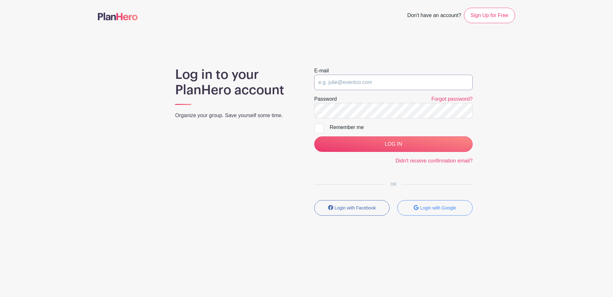
click at [374, 86] on input "email" at bounding box center [393, 82] width 158 height 15
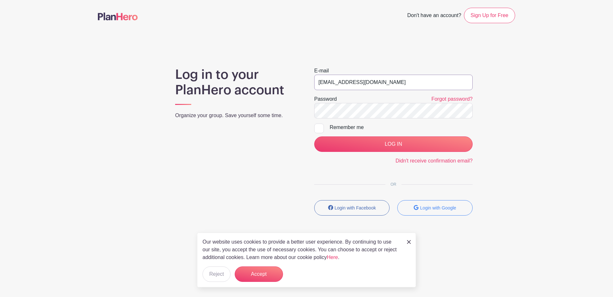
type input "[EMAIL_ADDRESS][DOMAIN_NAME]"
click at [314, 137] on input "LOG IN" at bounding box center [393, 144] width 158 height 15
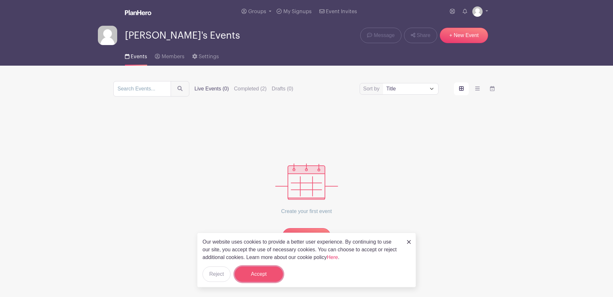
click at [245, 270] on button "Accept" at bounding box center [259, 274] width 48 height 15
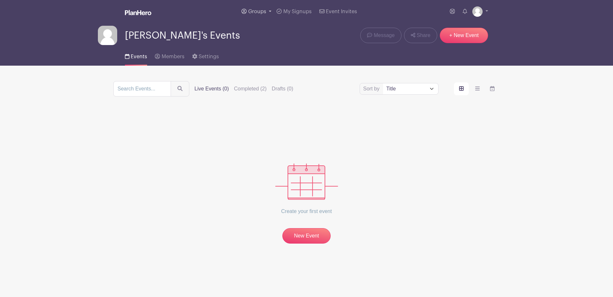
click at [262, 9] on span "Groups" at bounding box center [257, 11] width 18 height 5
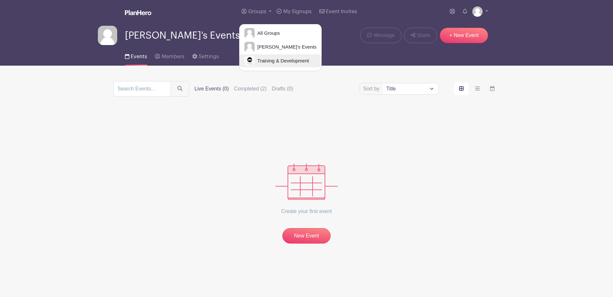
click at [279, 66] on link "Training & Development" at bounding box center [280, 60] width 82 height 13
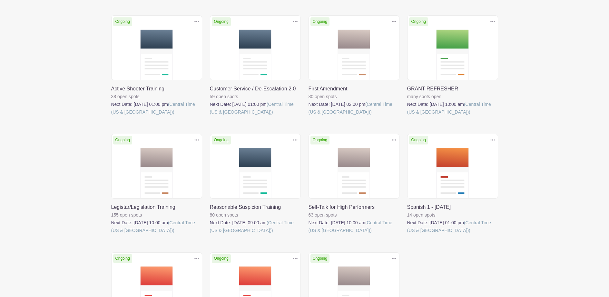
click at [111, 116] on link at bounding box center [111, 116] width 0 height 0
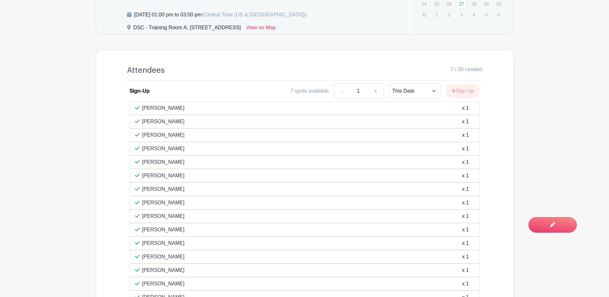
scroll to position [394, 0]
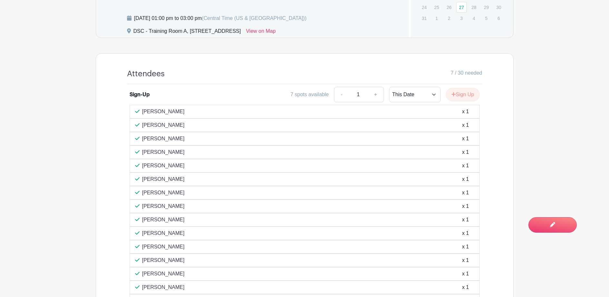
drag, startPoint x: 181, startPoint y: 232, endPoint x: 142, endPoint y: 110, distance: 128.3
click at [142, 110] on div "Rosendo Rivera x 1 Angelina Tartaglia x 1 Tamla Smith x 1 Sandra Garcia x 1" at bounding box center [305, 268] width 350 height 327
copy div "Rosendo Rivera x 1 Angelina Tartaglia x 1 Tamla Smith x 1 Sandra Garcia x 1 Joh…"
click at [60, 182] on main "Groups All Groups Shantia's Events Training & Development My Signups Event Invi…" at bounding box center [304, 48] width 609 height 885
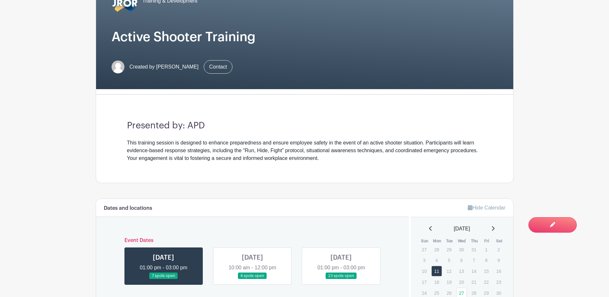
scroll to position [72, 0]
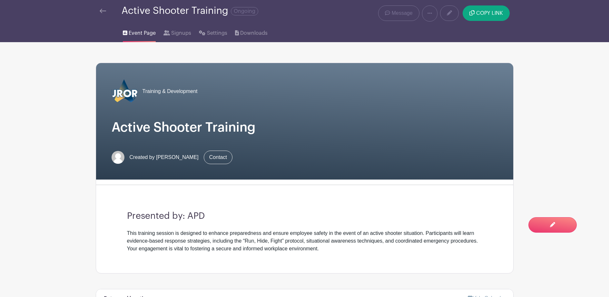
scroll to position [0, 0]
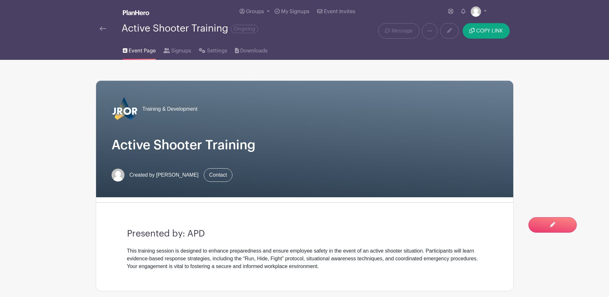
click at [261, 147] on h1 "Active Shooter Training" at bounding box center [304, 145] width 386 height 15
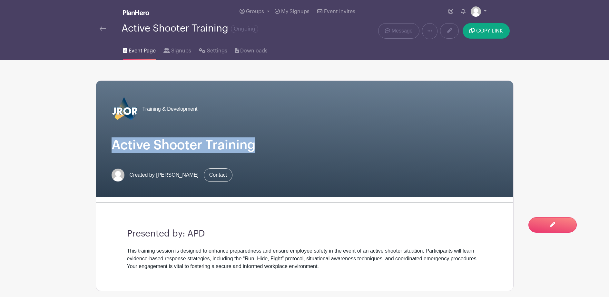
drag, startPoint x: 261, startPoint y: 147, endPoint x: 108, endPoint y: 148, distance: 153.0
click at [108, 148] on div "Training & Development Active Shooter Training Created by Shantia Howard Contact" at bounding box center [304, 139] width 417 height 117
copy h1 "Active Shooter Training"
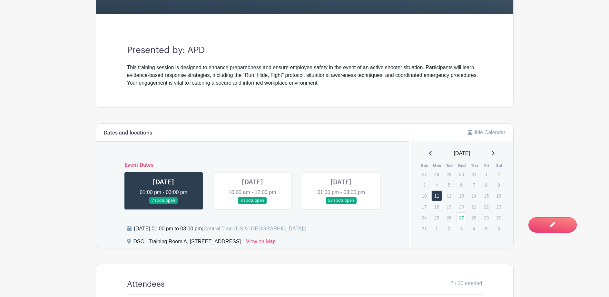
scroll to position [193, 0]
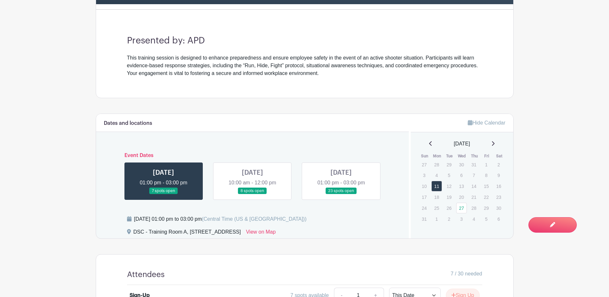
drag, startPoint x: 248, startPoint y: 219, endPoint x: 135, endPoint y: 223, distance: 113.5
click at [135, 223] on div "Monday, August 11, 2025 at 01:00 pm to 03:00 pm (Central Time (US & Canada))" at bounding box center [220, 220] width 172 height 8
copy div "Monday, August 11, 2025 at 01:00 pm to 03:00 pm"
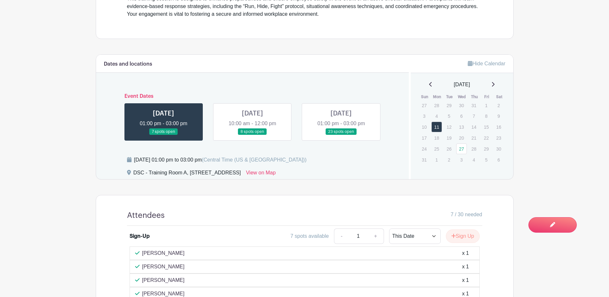
scroll to position [290, 0]
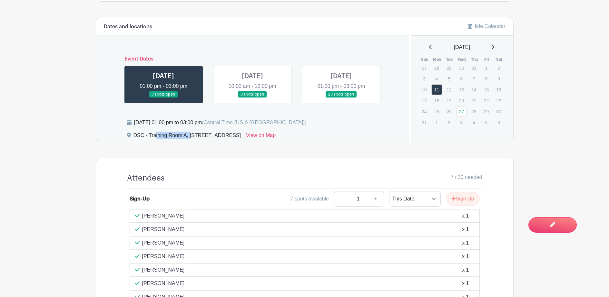
drag, startPoint x: 134, startPoint y: 135, endPoint x: 187, endPoint y: 136, distance: 52.8
click at [187, 136] on div "DSC - Training Room A, 77 South Broadway, Aurora, IL, USA" at bounding box center [186, 137] width 107 height 10
drag, startPoint x: 187, startPoint y: 136, endPoint x: 184, endPoint y: 134, distance: 3.5
copy div "DSC - Training Room A"
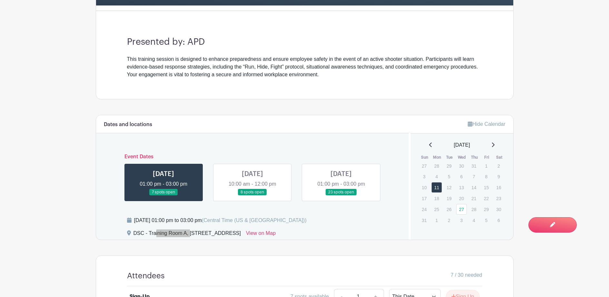
scroll to position [161, 0]
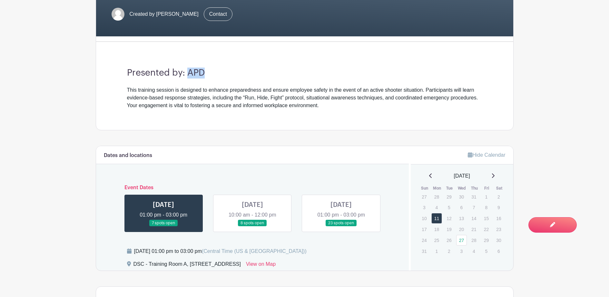
drag, startPoint x: 205, startPoint y: 71, endPoint x: 188, endPoint y: 72, distance: 16.1
click at [188, 72] on h3 "Presented by: APD" at bounding box center [304, 73] width 355 height 11
copy h3 "APD"
click at [16, 185] on main "Groups All Groups Shantia's Events Training & Development My Signups Event Invi…" at bounding box center [304, 281] width 609 height 885
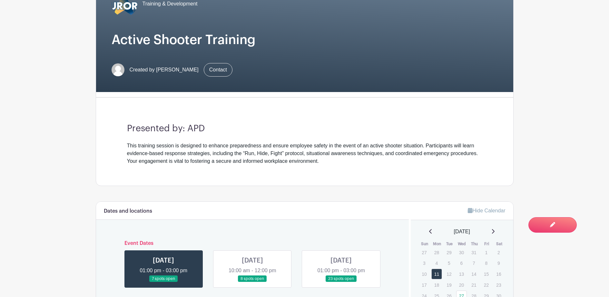
scroll to position [0, 0]
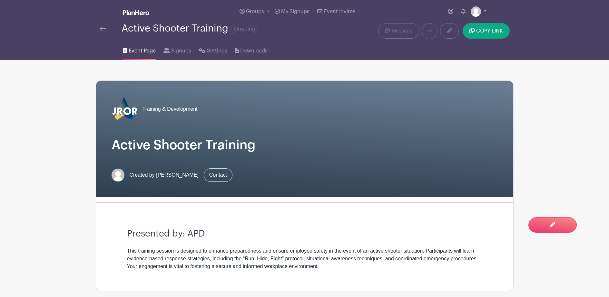
click at [101, 25] on link at bounding box center [103, 29] width 6 height 8
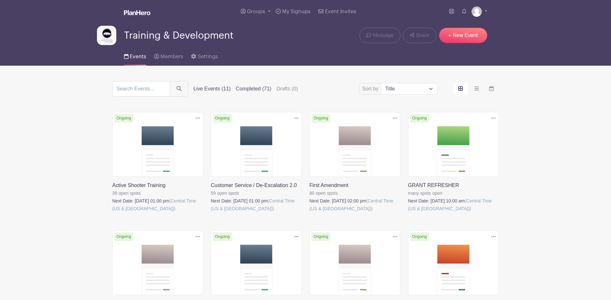
click at [243, 90] on label "Completed (71)" at bounding box center [253, 89] width 35 height 8
click at [0, 0] on input "Completed (71)" at bounding box center [0, 0] width 0 height 0
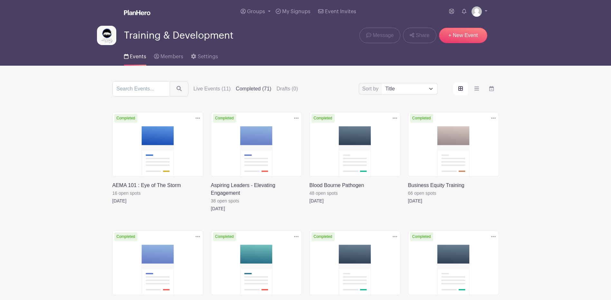
click at [250, 90] on label "Completed (71)" at bounding box center [253, 89] width 35 height 8
click at [0, 0] on input "Completed (71)" at bounding box center [0, 0] width 0 height 0
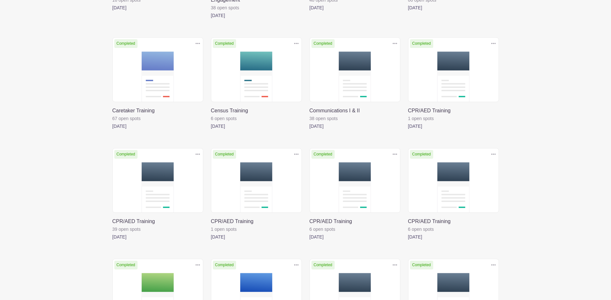
scroll to position [226, 0]
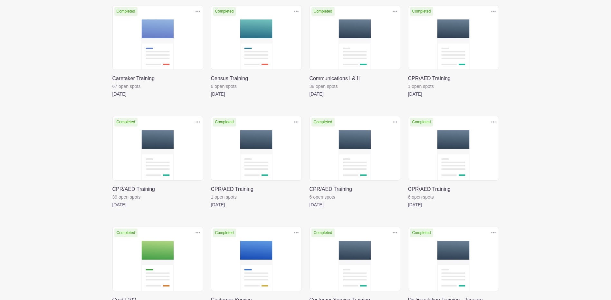
click at [408, 98] on link at bounding box center [408, 98] width 0 height 0
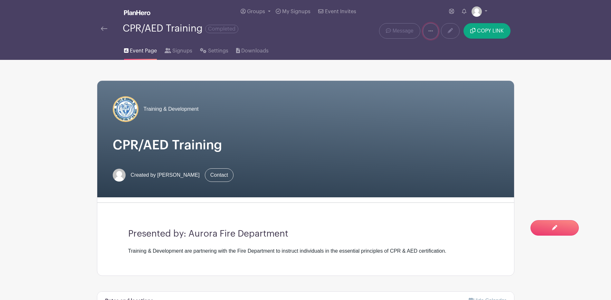
click at [432, 30] on icon at bounding box center [430, 30] width 5 height 5
click at [443, 48] on link "Duplicate" at bounding box center [448, 48] width 51 height 10
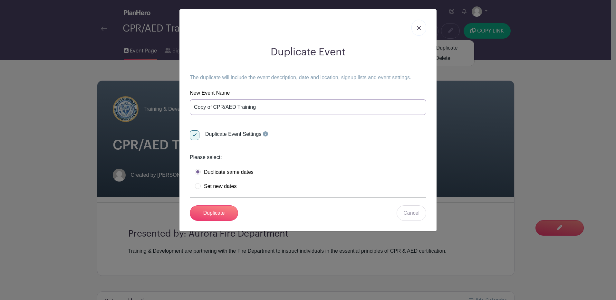
drag, startPoint x: 213, startPoint y: 106, endPoint x: 171, endPoint y: 106, distance: 41.6
click at [171, 106] on div "Duplicate Event The duplicate will include the event description, date and loca…" at bounding box center [308, 150] width 616 height 300
type input "CPR/AED Training"
click at [197, 186] on label "Set new dates" at bounding box center [216, 186] width 42 height 6
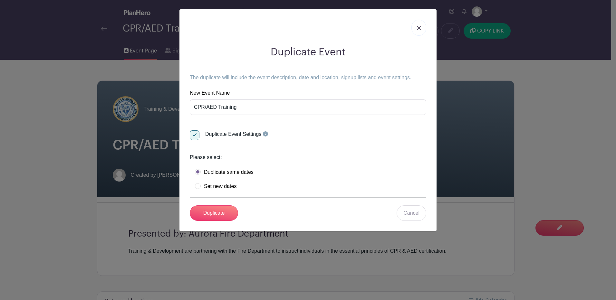
radio input "true"
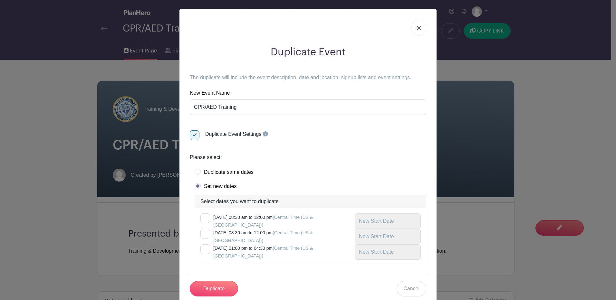
click at [206, 218] on div at bounding box center [205, 219] width 10 height 10
click at [205, 218] on input "checkbox" at bounding box center [202, 216] width 4 height 4
checkbox input "true"
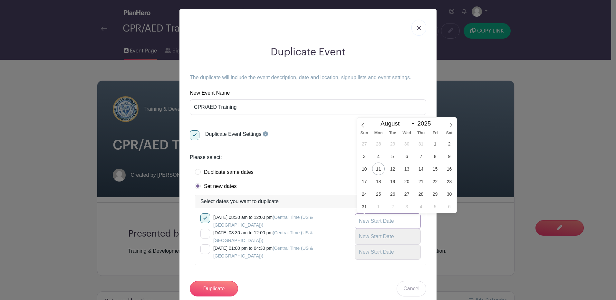
click at [382, 220] on input "text" at bounding box center [388, 221] width 66 height 15
click at [412, 126] on select "January February March April May June July August September October November De…" at bounding box center [397, 123] width 38 height 7
select select "8"
click at [378, 120] on select "January February March April May June July August September October November De…" at bounding box center [397, 123] width 38 height 7
click at [392, 158] on span "9" at bounding box center [392, 156] width 13 height 13
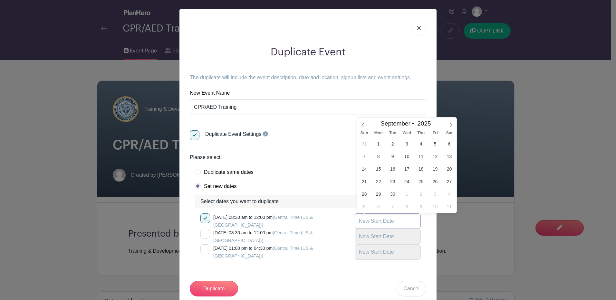
type input "Sep 9 2025"
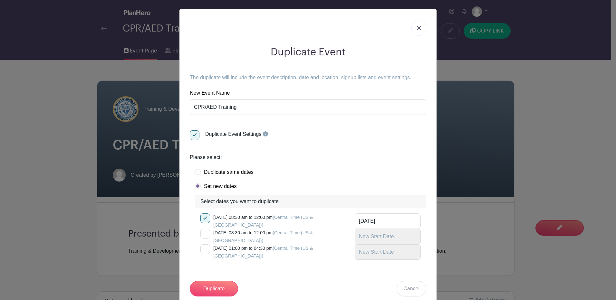
click at [259, 280] on form "New Event Name CPR/AED Training Duplicate Event Settings Please select: Duplica…" at bounding box center [308, 192] width 236 height 207
click at [222, 288] on input "Duplicate" at bounding box center [214, 288] width 48 height 15
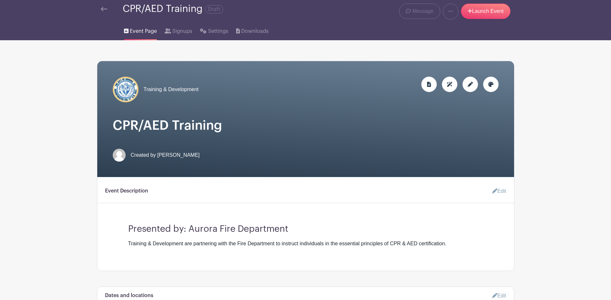
scroll to position [32, 0]
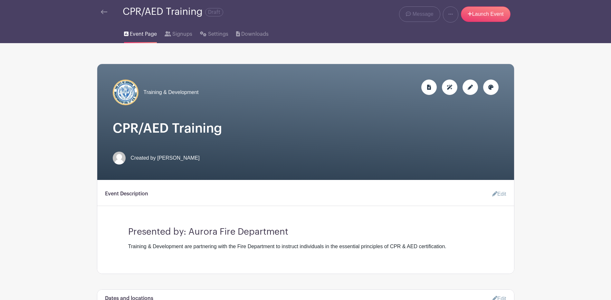
click at [473, 88] on div at bounding box center [470, 87] width 15 height 15
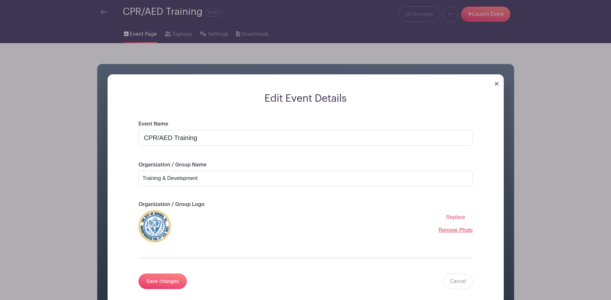
scroll to position [129, 0]
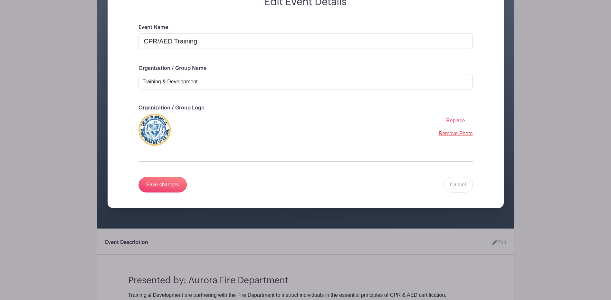
click at [449, 122] on span "Replace" at bounding box center [455, 120] width 19 height 5
click at [0, 0] on input "Replace" at bounding box center [0, 0] width 0 height 0
click at [164, 187] on input "Save changes" at bounding box center [163, 184] width 48 height 15
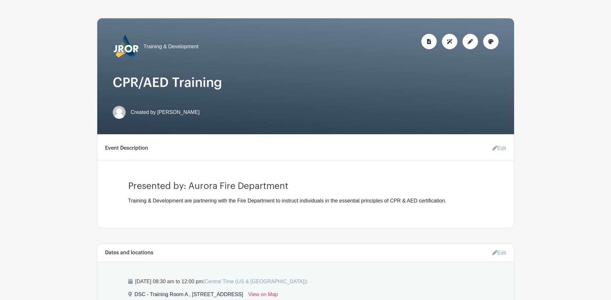
scroll to position [0, 0]
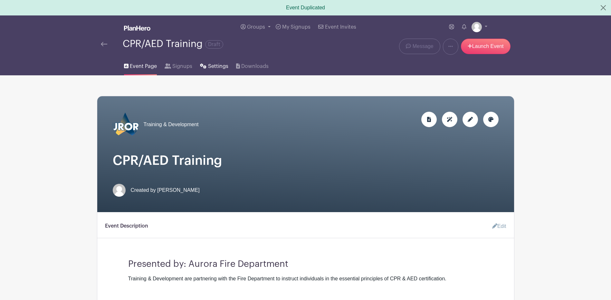
click at [208, 66] on span "Settings" at bounding box center [218, 66] width 20 height 8
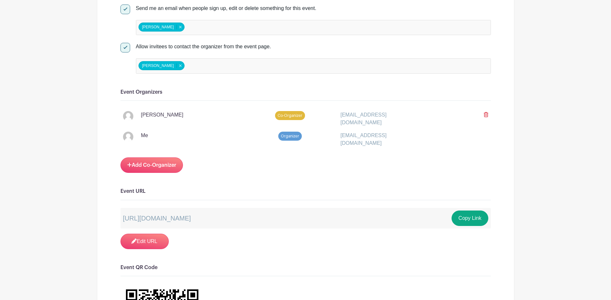
scroll to position [322, 0]
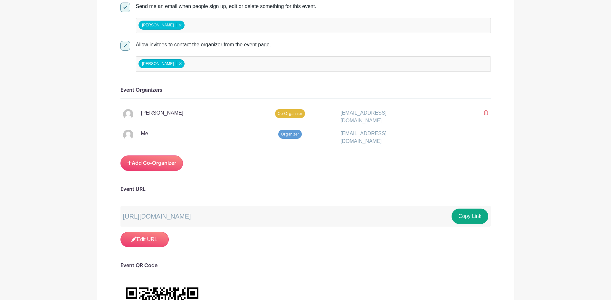
click at [489, 113] on div at bounding box center [461, 116] width 62 height 15
click at [485, 114] on icon at bounding box center [486, 112] width 5 height 5
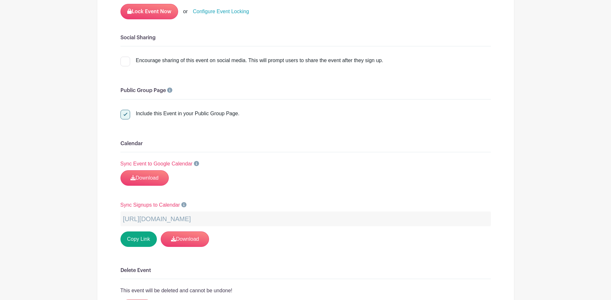
scroll to position [902, 0]
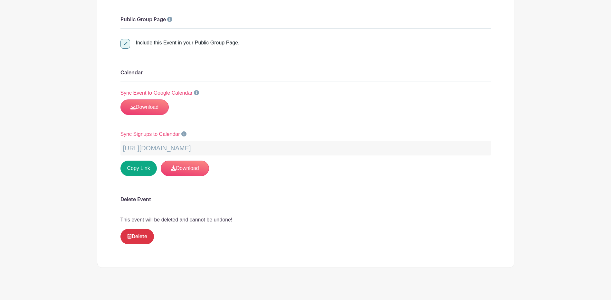
click at [124, 42] on div at bounding box center [125, 44] width 10 height 10
click at [124, 42] on input "Include this Event in your Public Group Page." at bounding box center [122, 41] width 4 height 4
checkbox input "false"
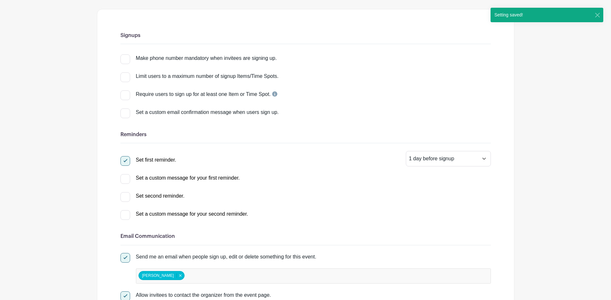
scroll to position [0, 0]
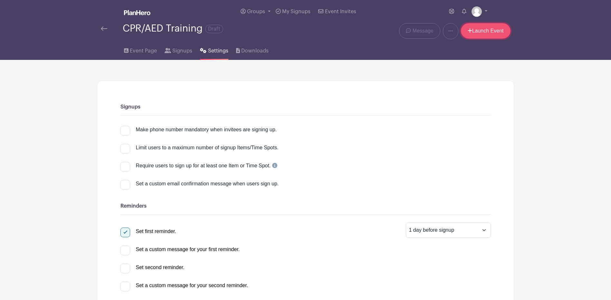
click at [476, 37] on link "Launch Event" at bounding box center [486, 30] width 50 height 15
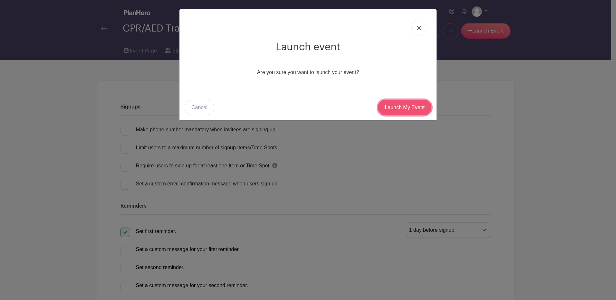
click at [398, 107] on input "Launch My Event" at bounding box center [404, 107] width 53 height 15
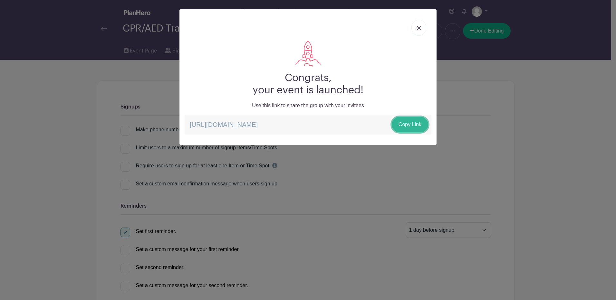
click at [411, 121] on link "Copy Link" at bounding box center [410, 124] width 36 height 15
click at [417, 29] on img at bounding box center [419, 28] width 4 height 4
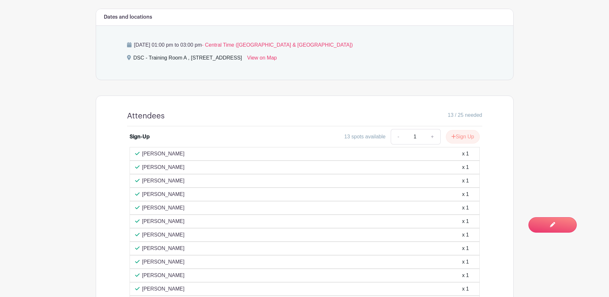
scroll to position [377, 0]
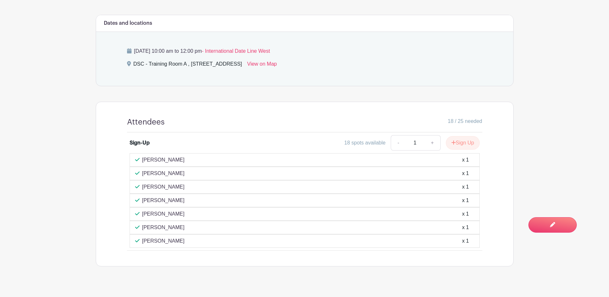
scroll to position [310, 0]
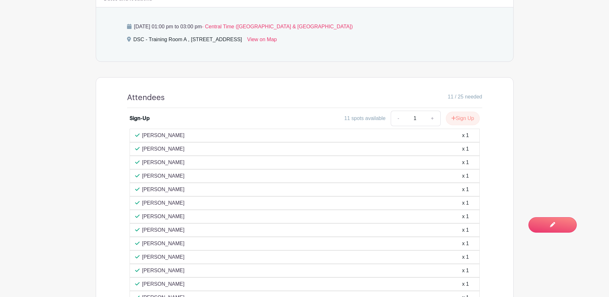
scroll to position [226, 0]
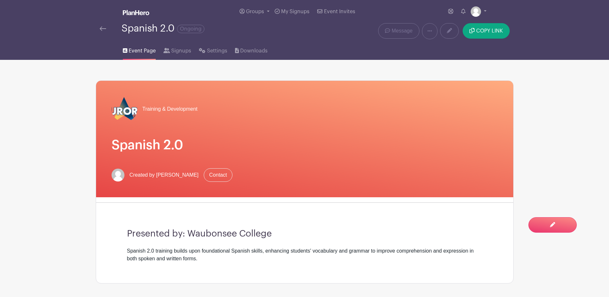
click at [103, 29] on img at bounding box center [103, 28] width 6 height 5
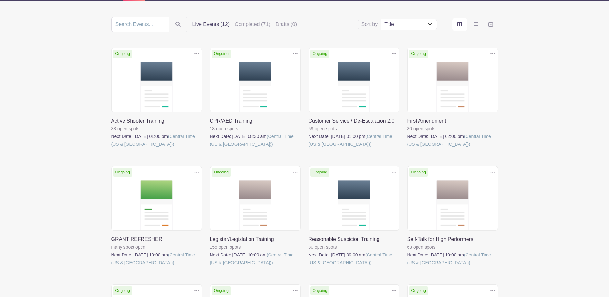
click at [111, 148] on link at bounding box center [111, 148] width 0 height 0
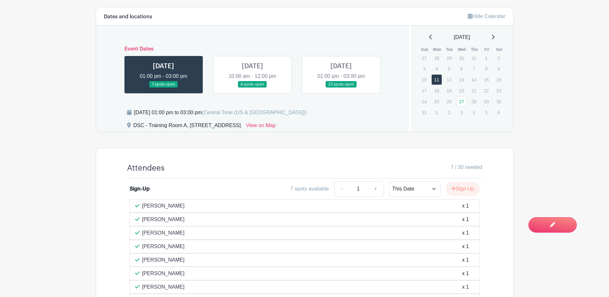
scroll to position [290, 0]
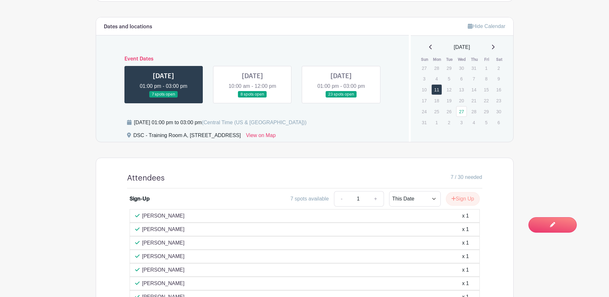
click at [252, 98] on link at bounding box center [252, 98] width 0 height 0
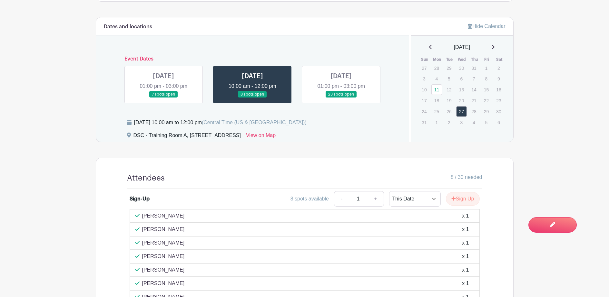
click at [341, 98] on link at bounding box center [341, 98] width 0 height 0
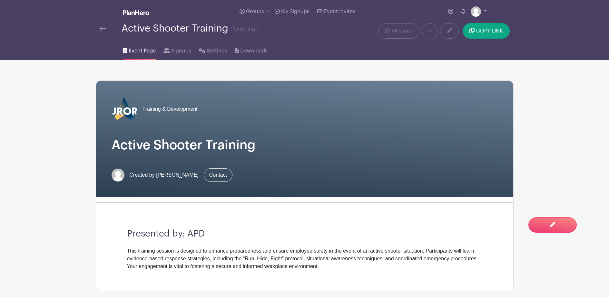
drag, startPoint x: 538, startPoint y: 34, endPoint x: 515, endPoint y: 34, distance: 23.5
click at [538, 34] on nav "Groups All Groups Shantia's Events Training & Development My Signups Event Invi…" at bounding box center [304, 30] width 609 height 60
click at [488, 30] on span "COPY LINK" at bounding box center [489, 30] width 27 height 5
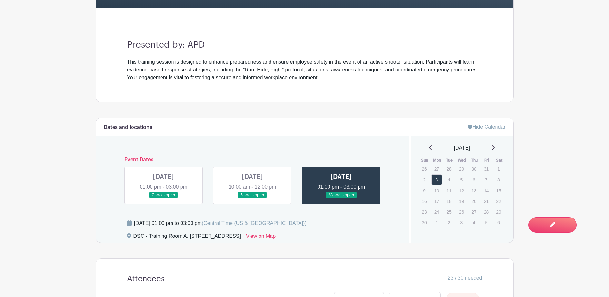
scroll to position [258, 0]
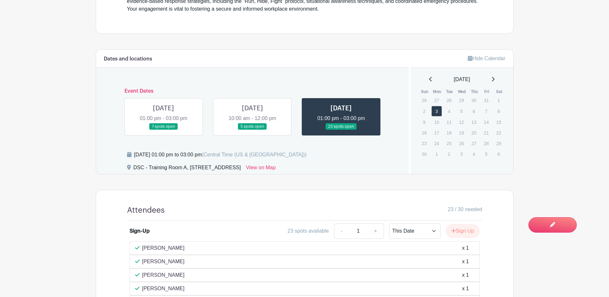
click at [163, 130] on link at bounding box center [163, 130] width 0 height 0
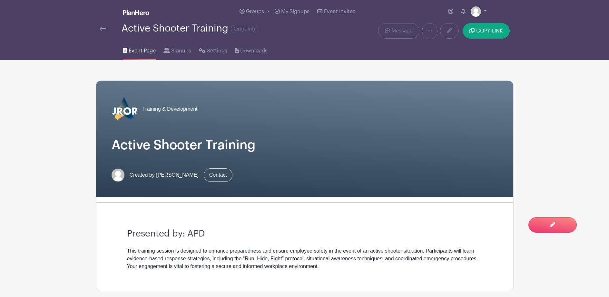
click at [105, 27] on img at bounding box center [103, 28] width 6 height 5
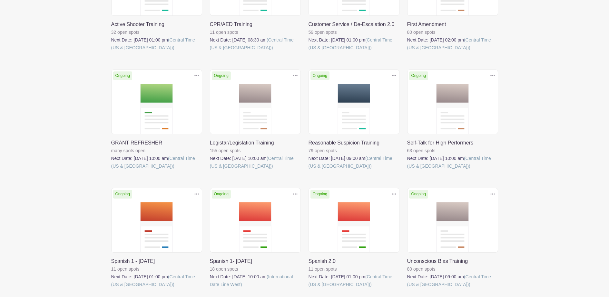
click at [308, 170] on link at bounding box center [308, 170] width 0 height 0
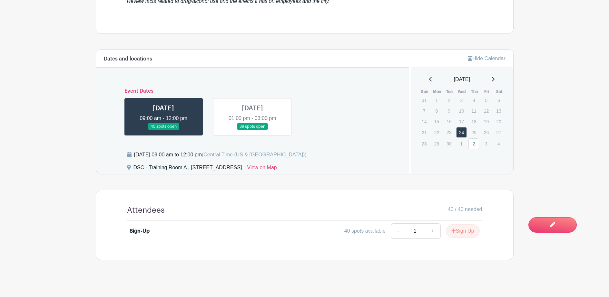
scroll to position [261, 0]
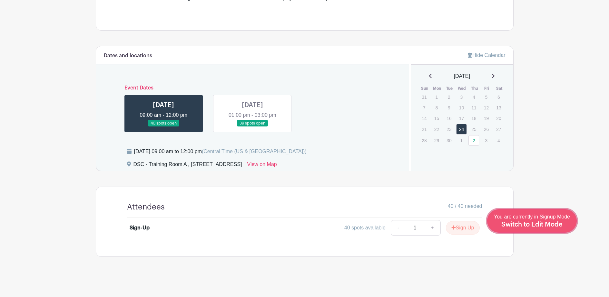
click at [551, 222] on span "Switch to Edit Mode" at bounding box center [531, 225] width 61 height 6
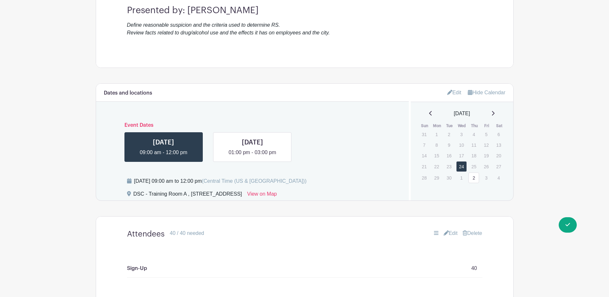
scroll to position [322, 0]
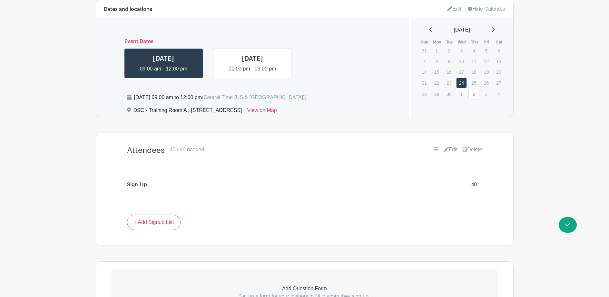
click at [456, 11] on link "Edit" at bounding box center [454, 9] width 14 height 11
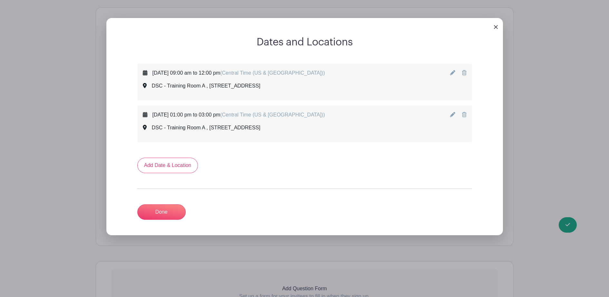
click at [453, 74] on icon at bounding box center [452, 72] width 5 height 5
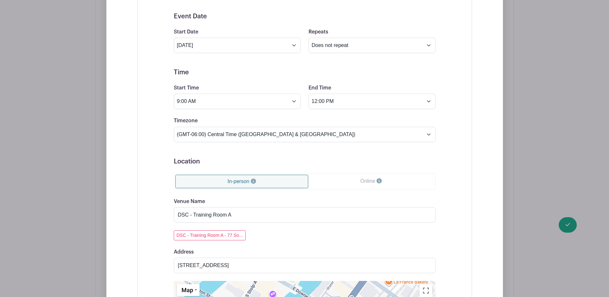
scroll to position [411, 0]
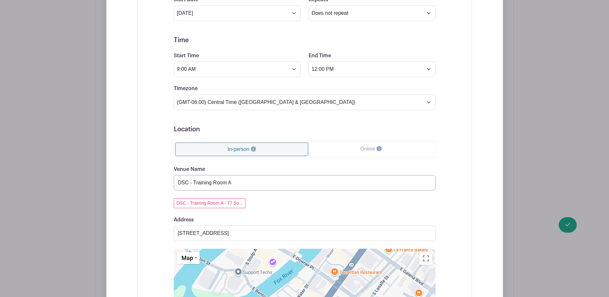
drag, startPoint x: 243, startPoint y: 180, endPoint x: 156, endPoint y: 181, distance: 87.6
click at [156, 181] on div "Event Date Start Date Sep 24 2025 Repeats Does not repeat Daily Weekly Monthly …" at bounding box center [304, 206] width 334 height 478
type input "Public Works"
drag, startPoint x: 141, startPoint y: 236, endPoint x: 58, endPoint y: 238, distance: 83.5
click at [96, 238] on div "Dates and Locations Event Date Start Date Sep 24 2025 Repeats Does not repeat D…" at bounding box center [305, 248] width 418 height 675
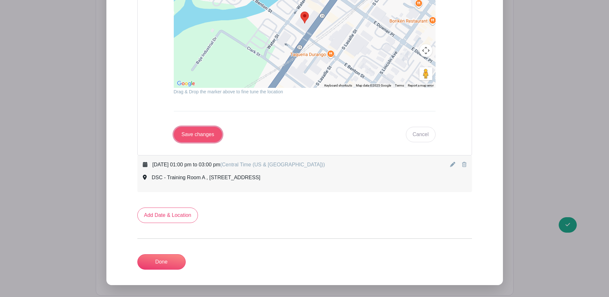
click at [192, 133] on input "Save changes" at bounding box center [198, 134] width 48 height 15
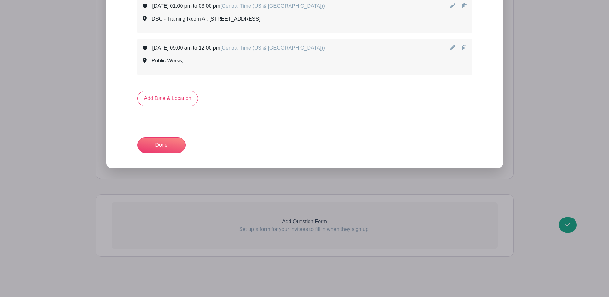
scroll to position [223, 0]
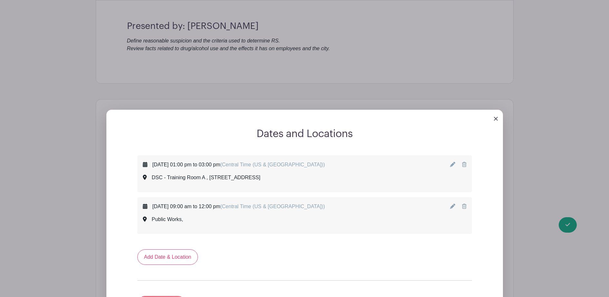
click at [451, 206] on icon at bounding box center [452, 206] width 5 height 5
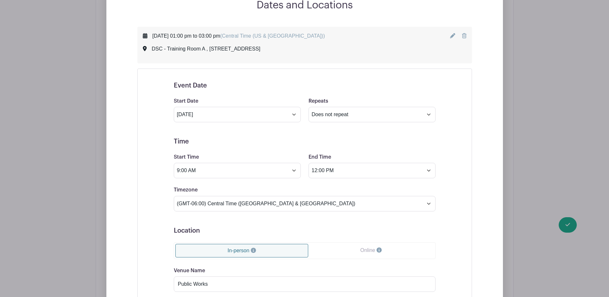
scroll to position [416, 0]
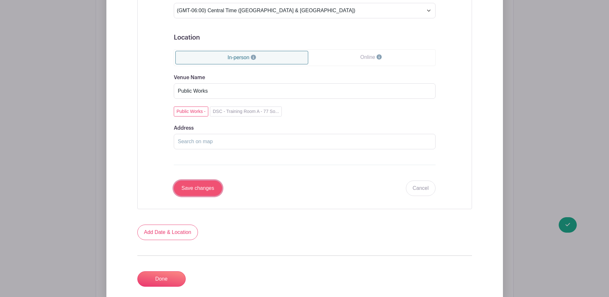
click at [208, 192] on input "Save changes" at bounding box center [198, 188] width 48 height 15
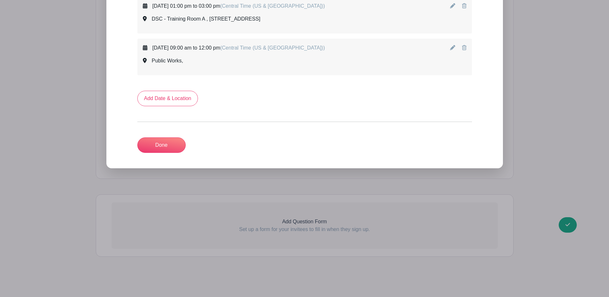
click at [453, 6] on icon at bounding box center [452, 5] width 5 height 5
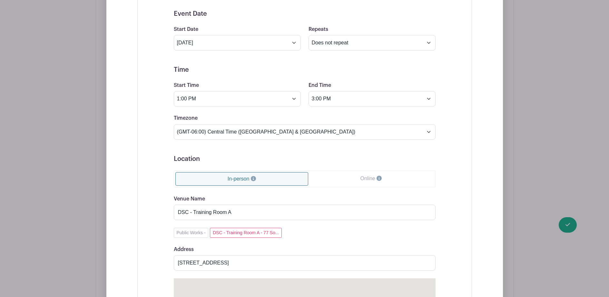
scroll to position [818, 0]
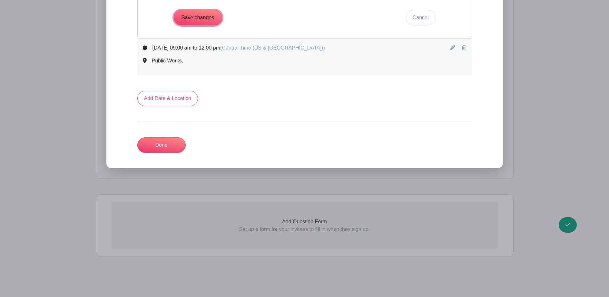
click at [209, 19] on input "Save changes" at bounding box center [198, 17] width 48 height 15
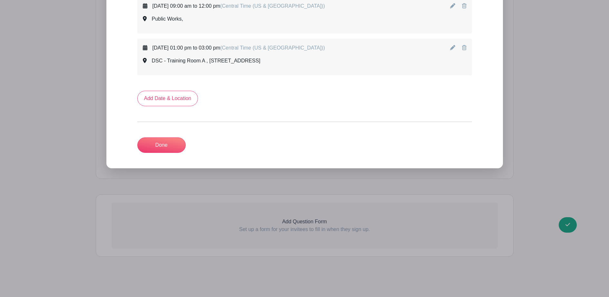
scroll to position [340, 0]
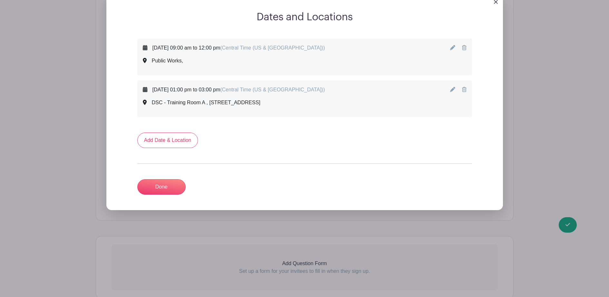
click at [453, 88] on icon at bounding box center [452, 89] width 5 height 5
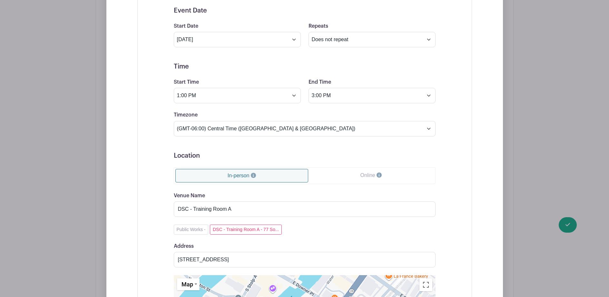
scroll to position [468, 0]
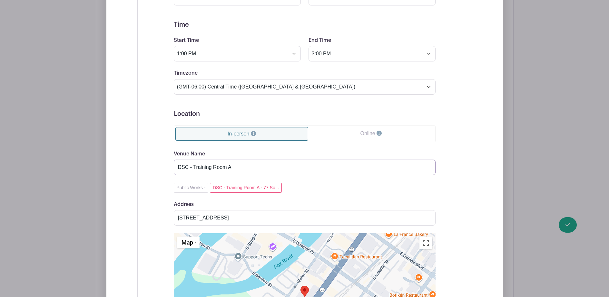
drag, startPoint x: 241, startPoint y: 168, endPoint x: 122, endPoint y: 187, distance: 121.0
click at [122, 187] on div "Wednesday, September 24, 2025 at 09:00 am to 12:00 pm (Central Time (US & Canad…" at bounding box center [304, 209] width 365 height 598
click at [187, 187] on button "Public Works -" at bounding box center [191, 188] width 35 height 10
type input "Public Works"
click at [208, 219] on input "Address" at bounding box center [305, 217] width 262 height 15
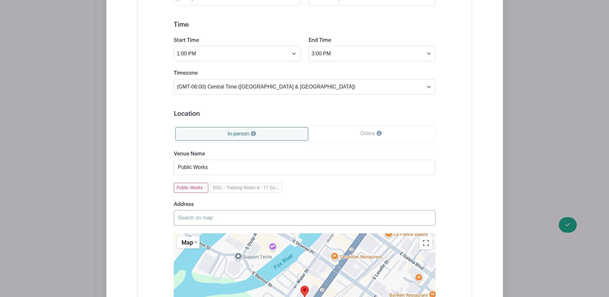
paste input "2185 Liberty St."
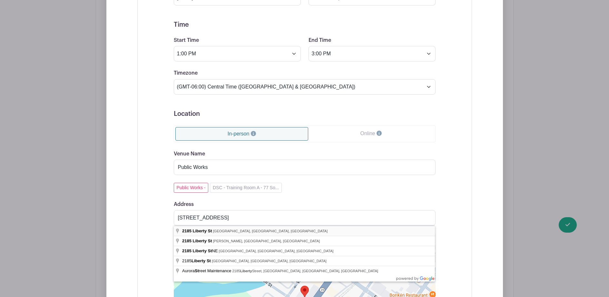
type input "2185 Liberty St, Aurora, IL, USA"
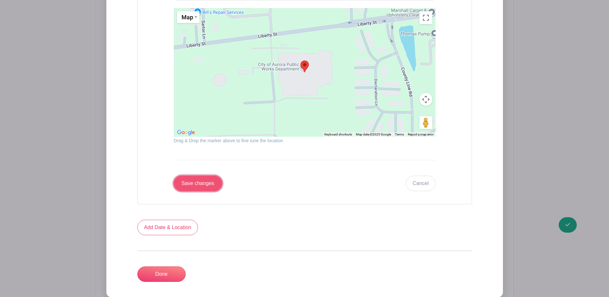
click at [197, 187] on input "Save changes" at bounding box center [198, 183] width 48 height 15
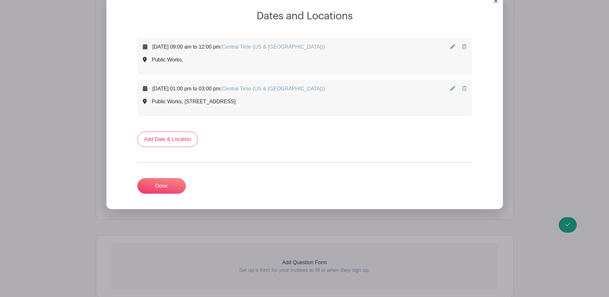
scroll to position [253, 0]
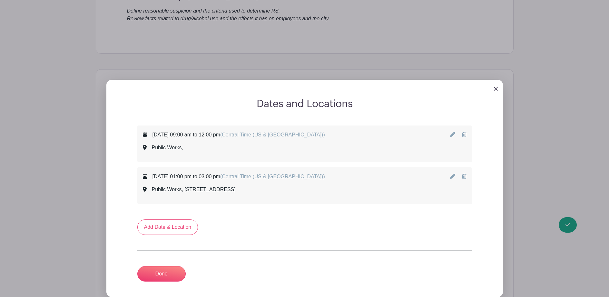
click at [452, 136] on icon at bounding box center [452, 134] width 5 height 5
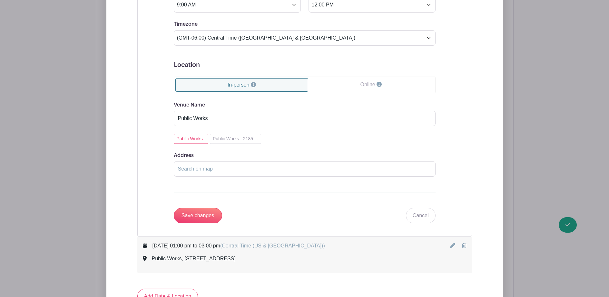
scroll to position [478, 0]
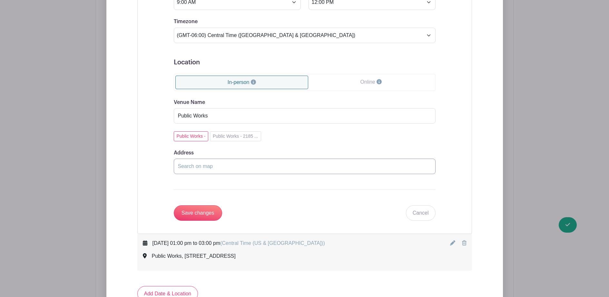
click at [206, 165] on input "Address" at bounding box center [305, 166] width 262 height 15
paste input "2185 Liberty St."
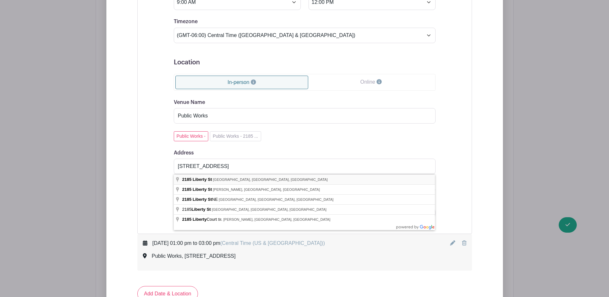
type input "2185 Liberty St, Aurora, IL, USA"
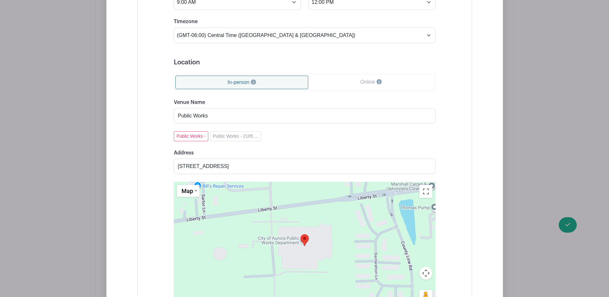
click at [161, 210] on div "Event Date Start Date Sep 24 2025 Repeats Does not repeat Daily Weekly Monthly …" at bounding box center [304, 139] width 293 height 467
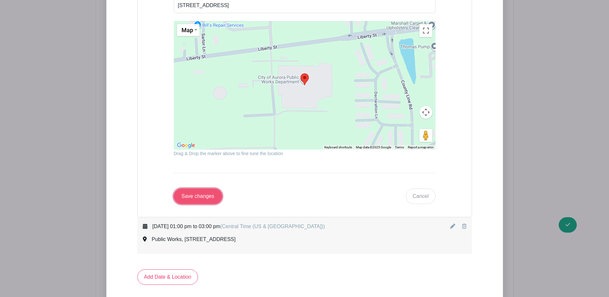
click at [186, 201] on input "Save changes" at bounding box center [198, 196] width 48 height 15
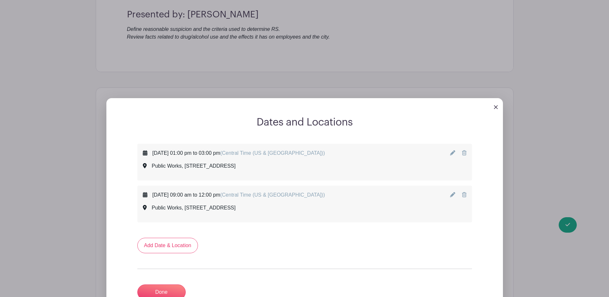
scroll to position [290, 0]
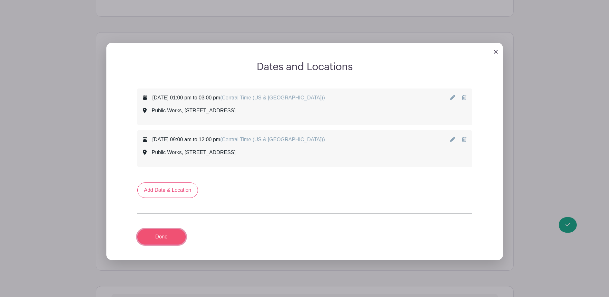
click at [168, 236] on link "Done" at bounding box center [161, 236] width 48 height 15
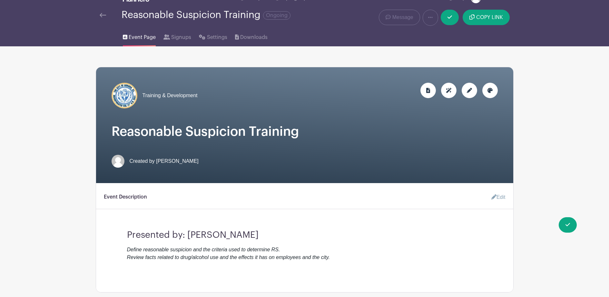
scroll to position [0, 0]
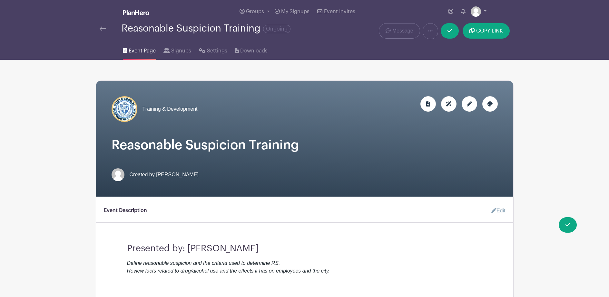
click at [103, 28] on img at bounding box center [103, 28] width 6 height 5
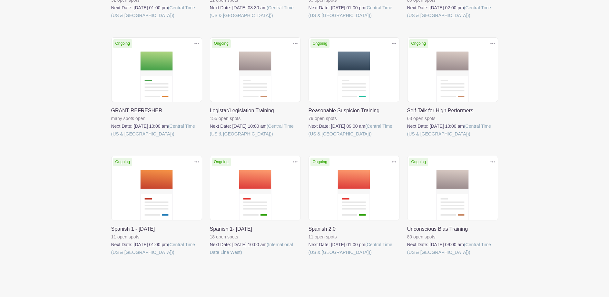
click at [308, 138] on link at bounding box center [308, 138] width 0 height 0
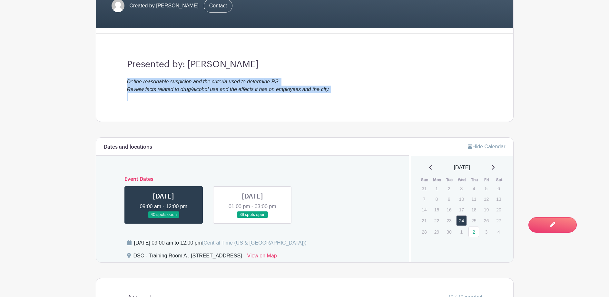
click at [351, 93] on div "Presented by: Shannon Chrismore Define reasonable suspicion and the criteria us…" at bounding box center [304, 80] width 386 height 83
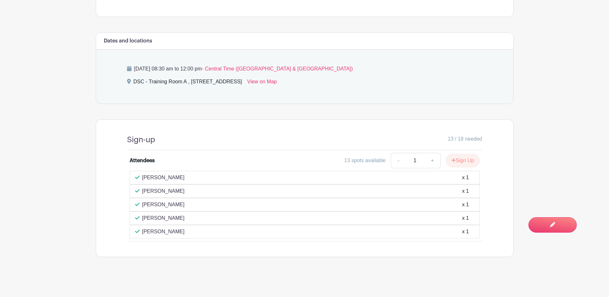
scroll to position [259, 0]
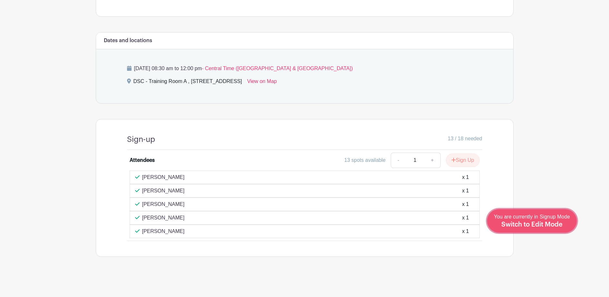
click at [546, 226] on span "Switch to Edit Mode" at bounding box center [531, 225] width 61 height 6
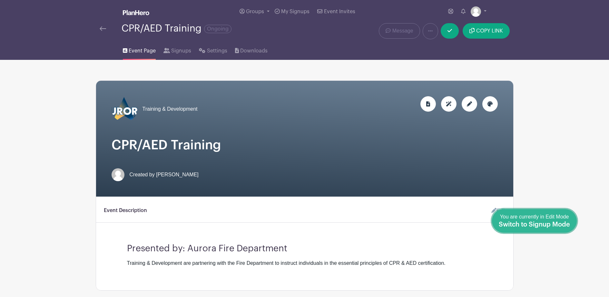
click at [560, 225] on span "Switch to Signup Mode" at bounding box center [533, 225] width 71 height 6
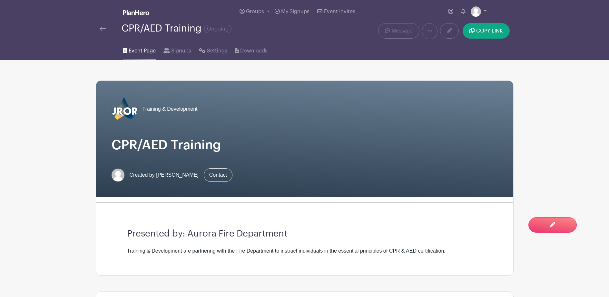
click at [568, 263] on main "Groups All Groups Shantia's Events Training & Development My Signups Event Invi…" at bounding box center [304, 287] width 609 height 575
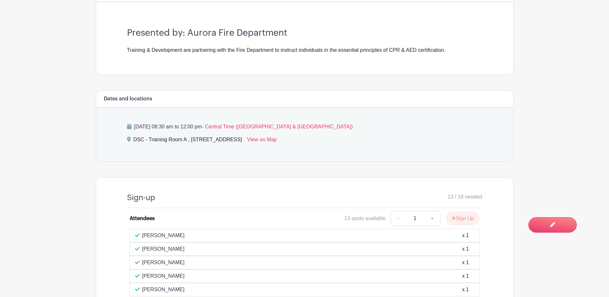
scroll to position [258, 0]
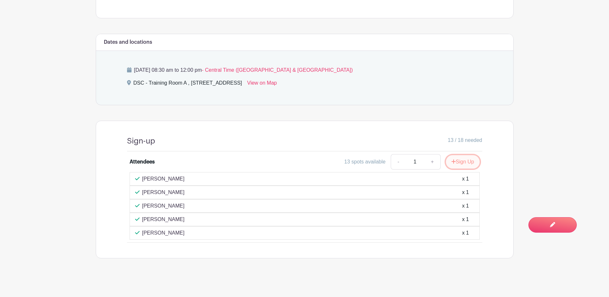
click at [464, 162] on button "Sign Up" at bounding box center [463, 162] width 34 height 14
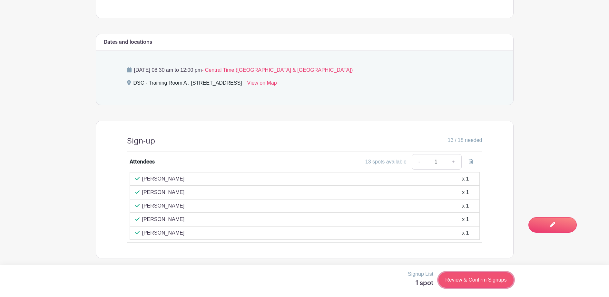
click at [494, 282] on link "Review & Confirm Signups" at bounding box center [475, 280] width 75 height 15
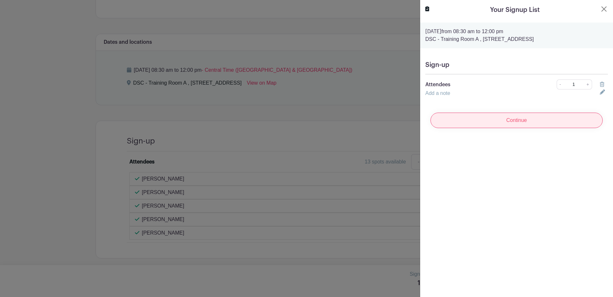
click at [539, 119] on input "Continue" at bounding box center [517, 120] width 172 height 15
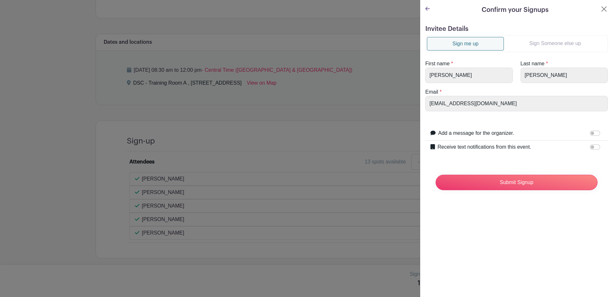
click at [547, 43] on link "Sign Someone else up" at bounding box center [555, 43] width 102 height 13
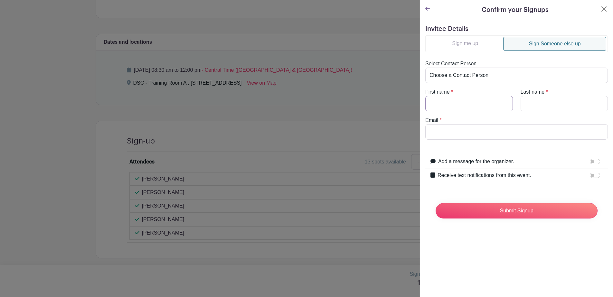
click at [476, 107] on input "First name" at bounding box center [470, 103] width 88 height 15
type input "Shannon"
type input "Cameron"
paste input "CameronS@aurora.il.us"
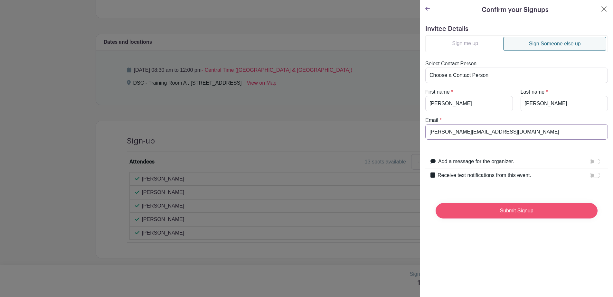
type input "CameronS@aurora.il.us"
click at [523, 211] on input "Submit Signup" at bounding box center [517, 210] width 162 height 15
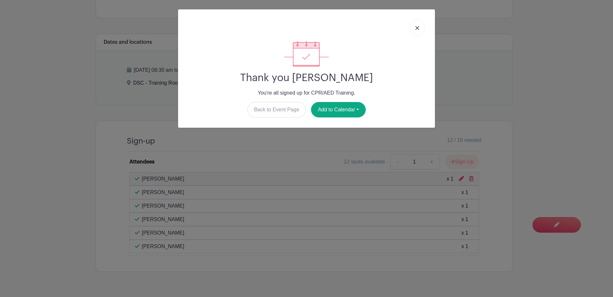
click at [425, 27] on link at bounding box center [417, 28] width 15 height 16
